Goal: Information Seeking & Learning: Learn about a topic

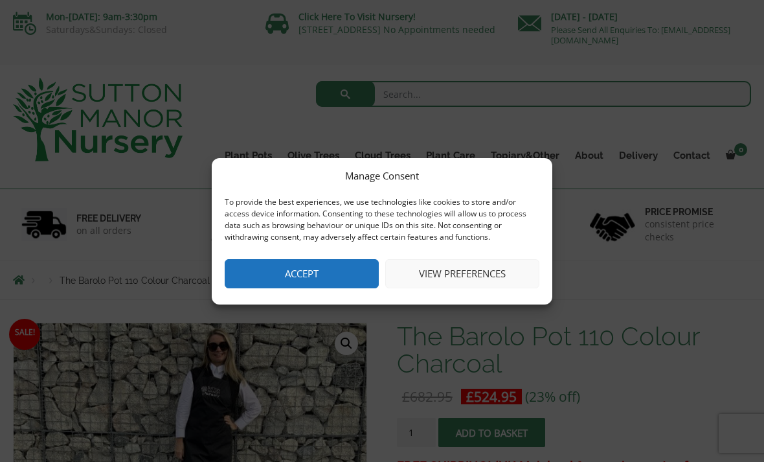
click at [319, 270] on button "Accept" at bounding box center [302, 273] width 154 height 29
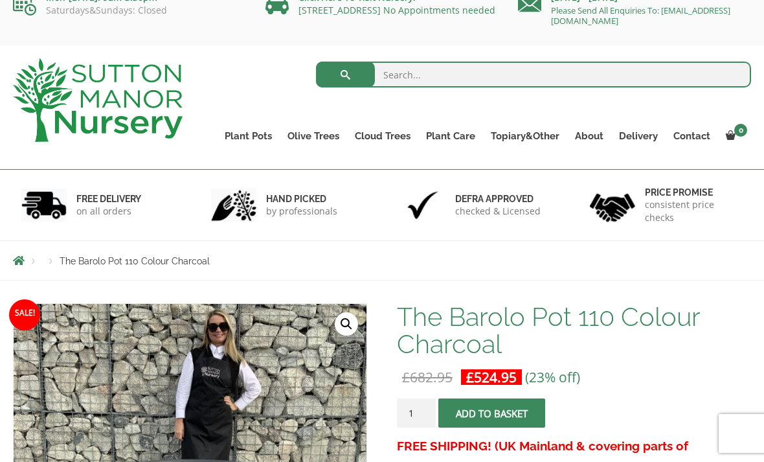
scroll to position [21, 0]
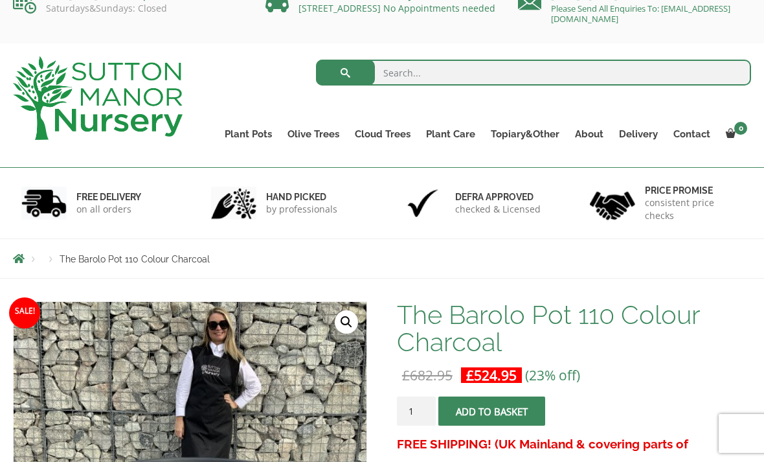
click at [427, 71] on input "search" at bounding box center [534, 73] width 436 height 26
type input "Barolo pot"
click at [345, 72] on button "submit" at bounding box center [345, 73] width 59 height 26
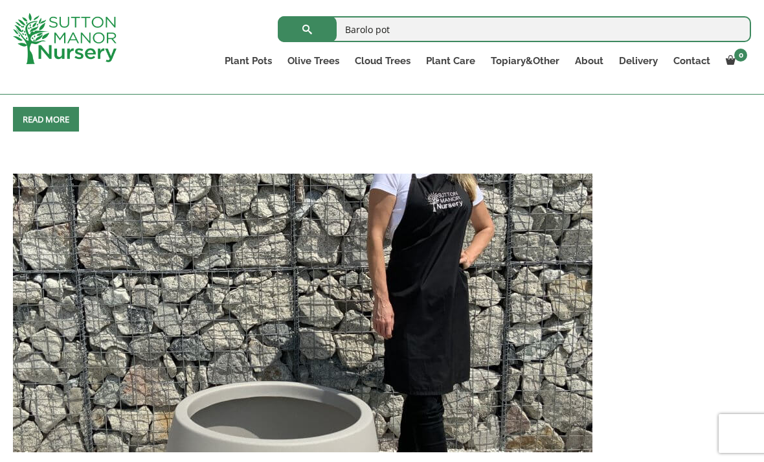
scroll to position [4769, 0]
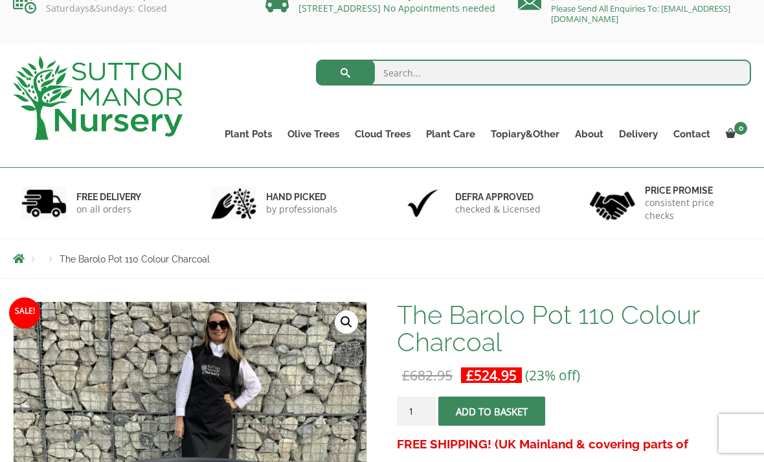
scroll to position [28, 0]
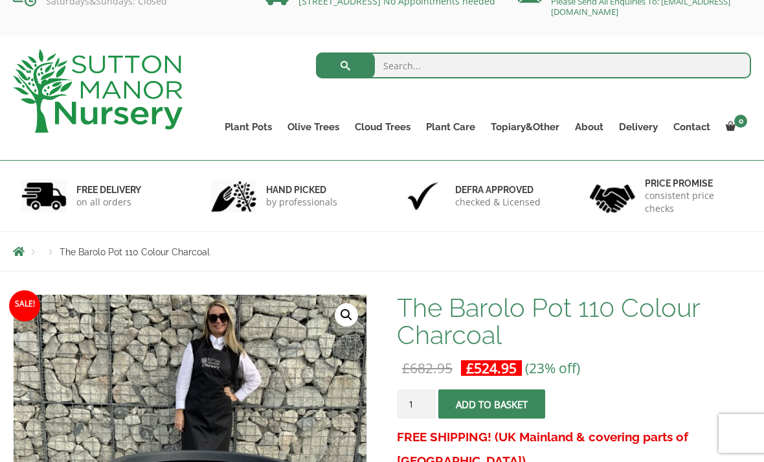
click at [0, 0] on link "The Barolo Pots" at bounding box center [0, 0] width 0 height 0
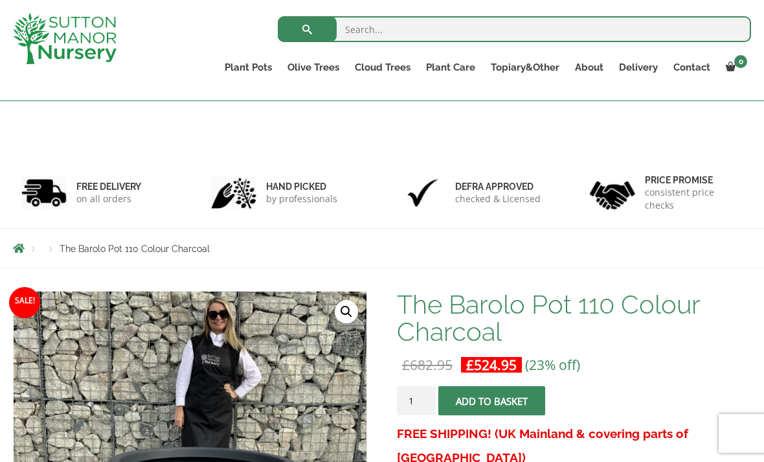
scroll to position [0, 0]
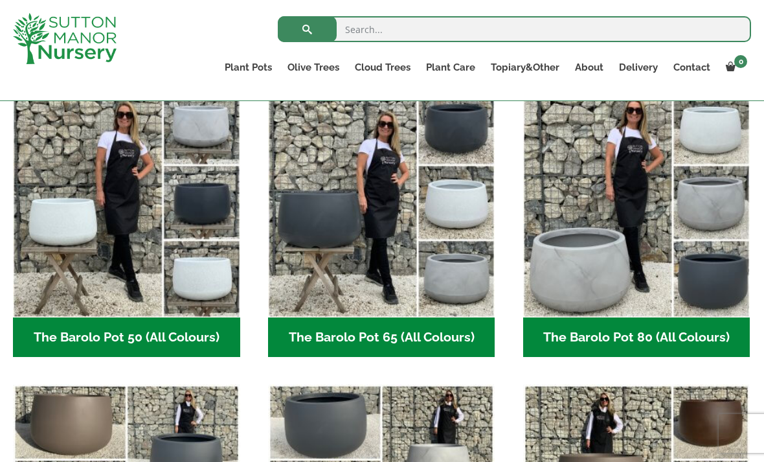
scroll to position [350, 0]
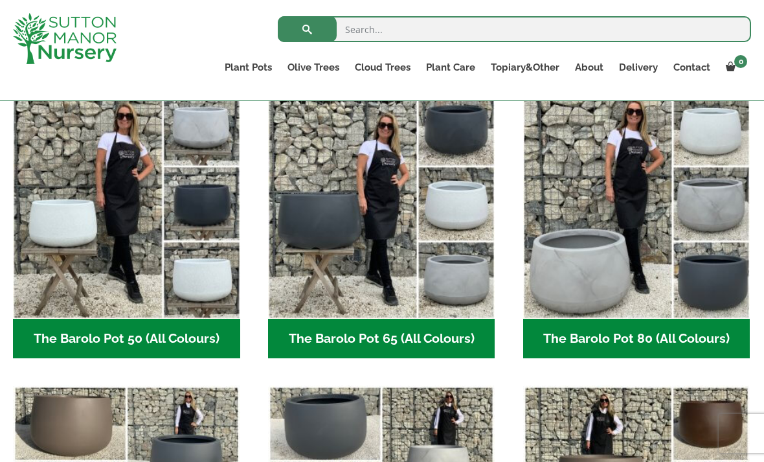
click at [614, 285] on img "Visit product category The Barolo Pot 80 (All Colours)" at bounding box center [636, 204] width 227 height 227
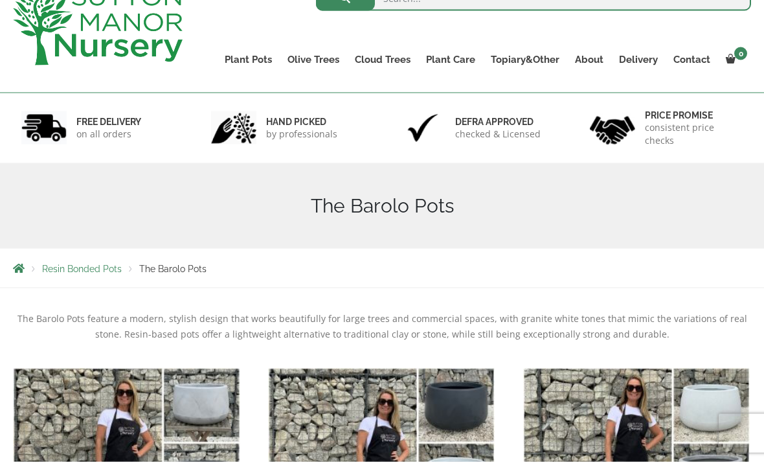
scroll to position [0, 0]
